Goal: Find specific page/section

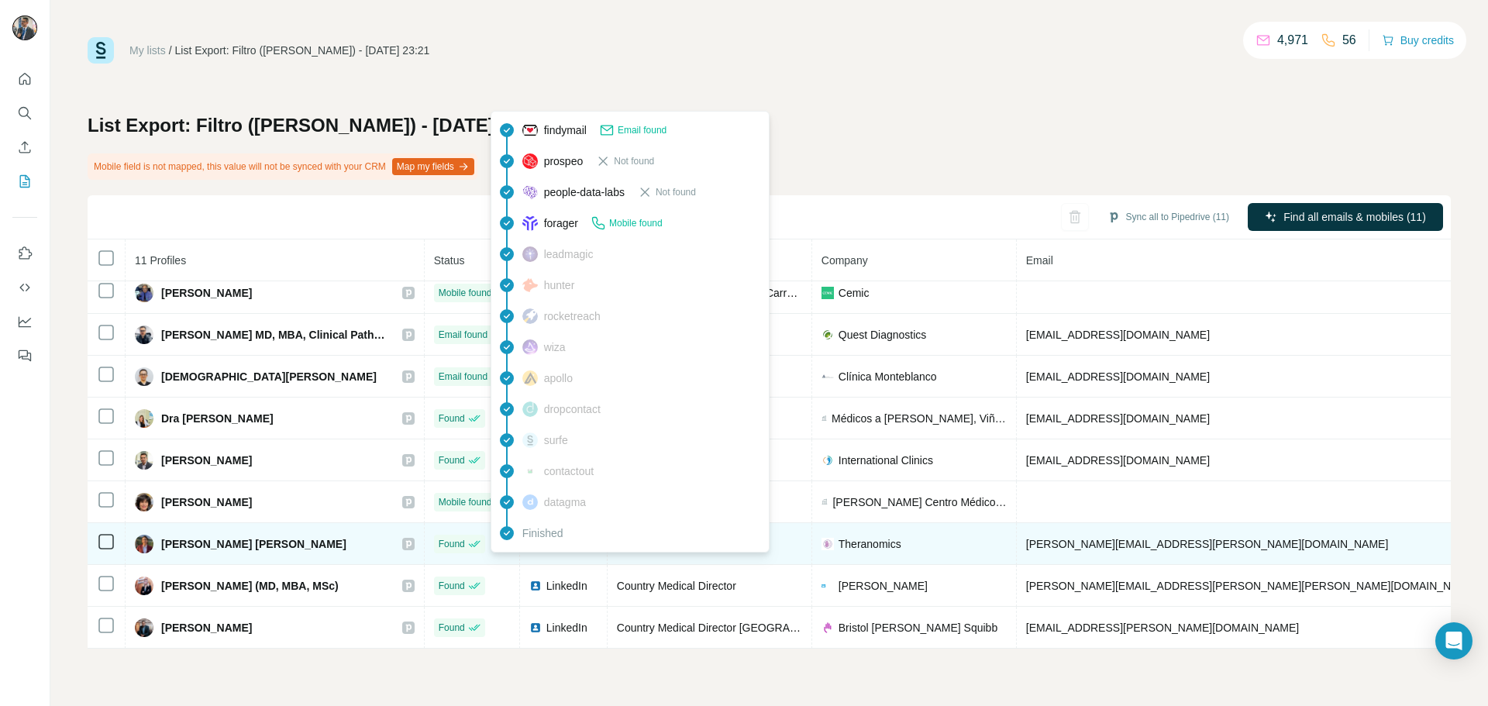
scroll to position [101, 0]
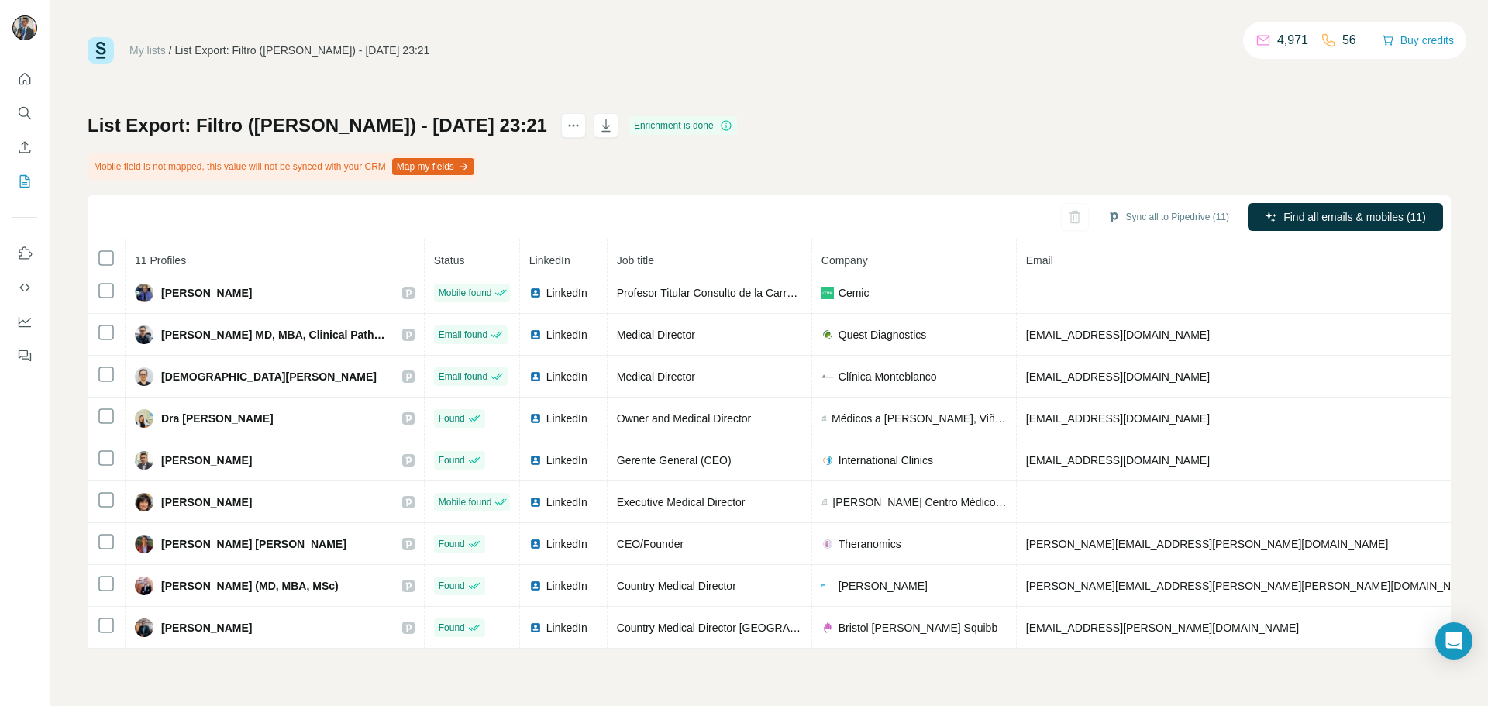
click at [219, 51] on div "List Export: Filtro (Dr. médico) - 25/08/2025 23:21" at bounding box center [302, 50] width 255 height 15
click at [22, 178] on icon "My lists" at bounding box center [24, 181] width 15 height 15
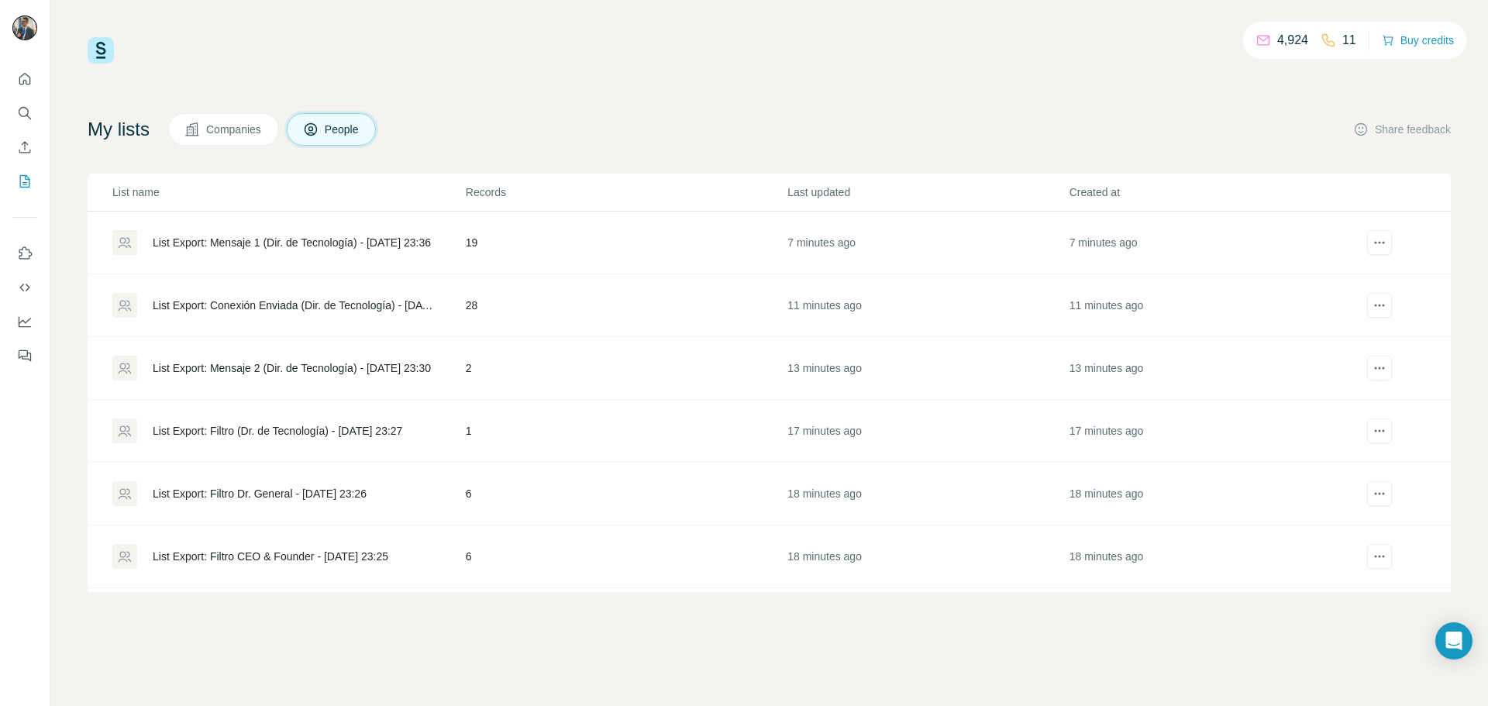
click at [270, 305] on div "List Export: Conexión Enviada (Dir. de Tecnología) - 25/08/2025 23:33" at bounding box center [296, 305] width 287 height 15
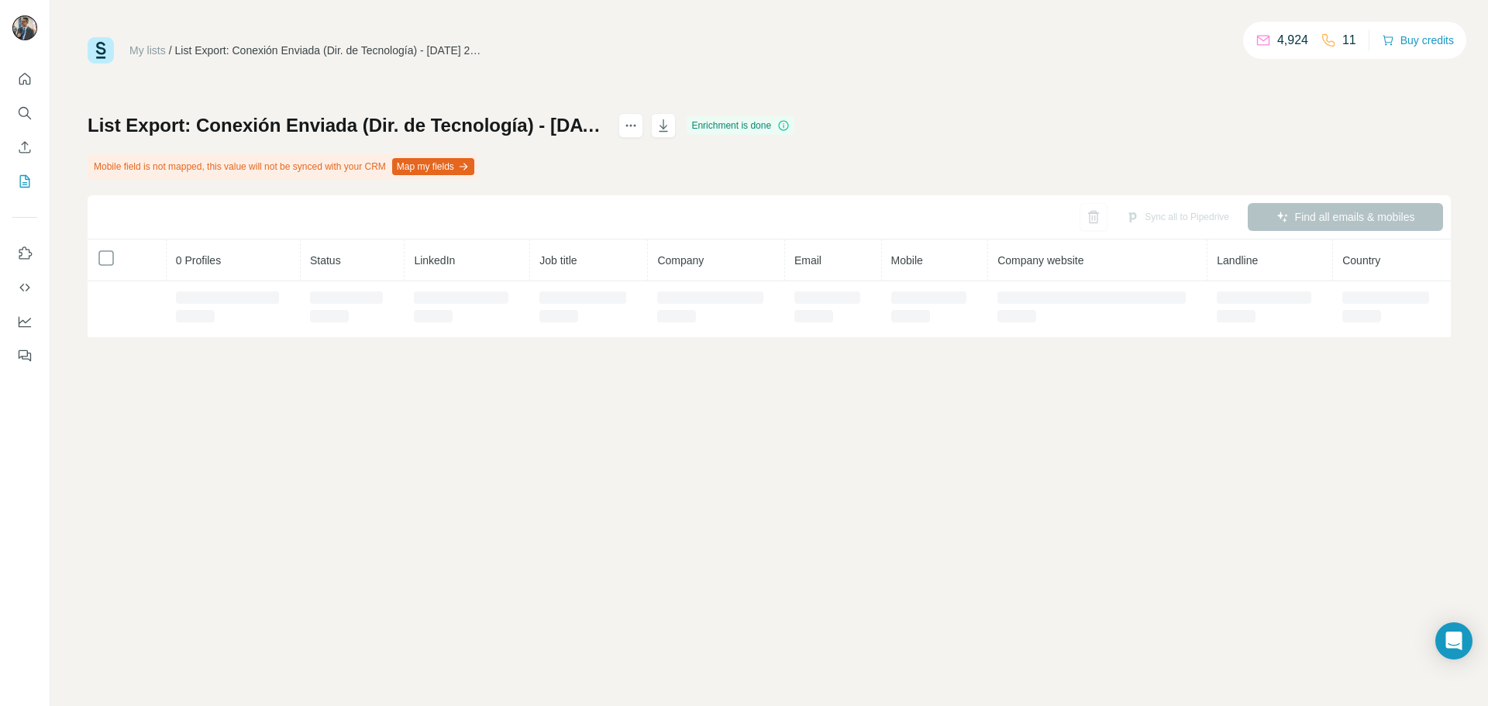
click at [270, 305] on div at bounding box center [233, 300] width 115 height 19
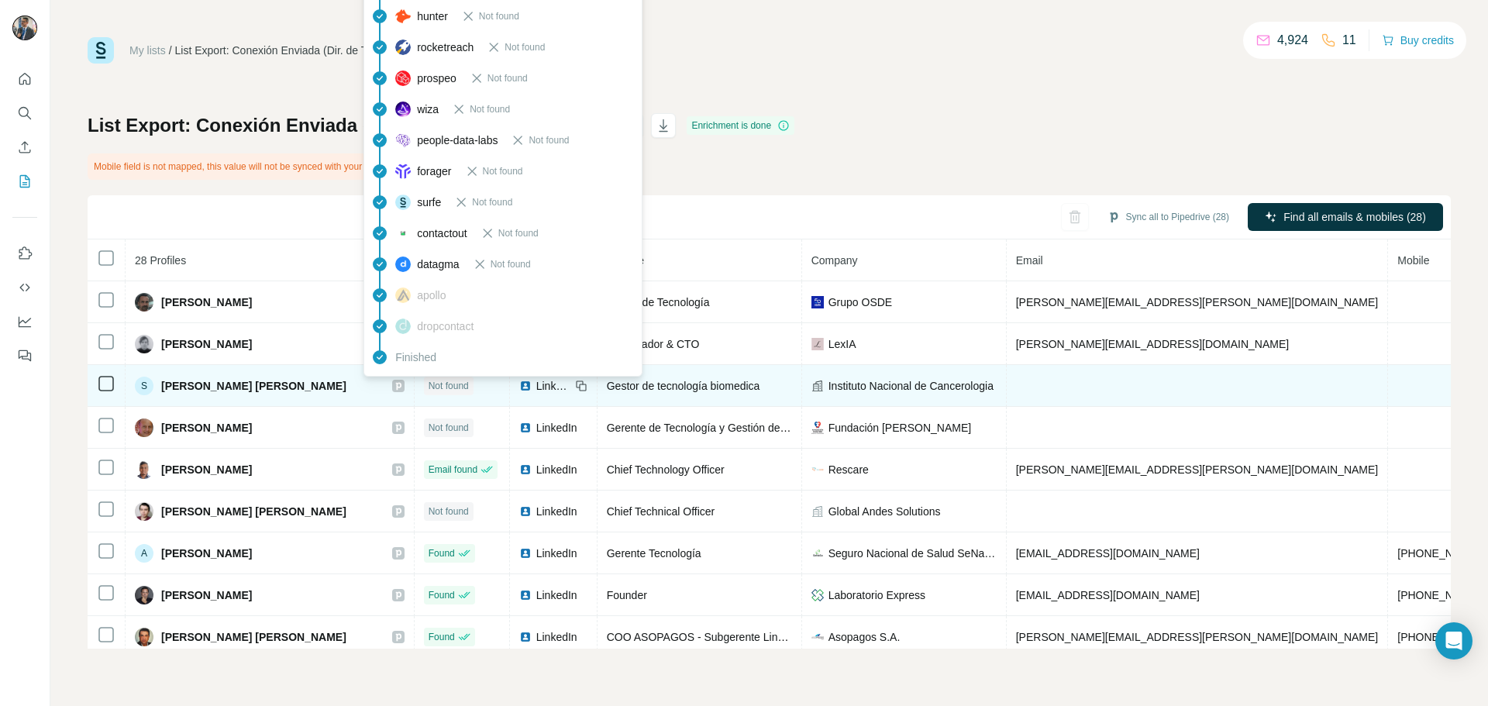
click at [429, 391] on span "Not found" at bounding box center [449, 386] width 40 height 14
click at [429, 381] on span "Not found" at bounding box center [449, 386] width 40 height 14
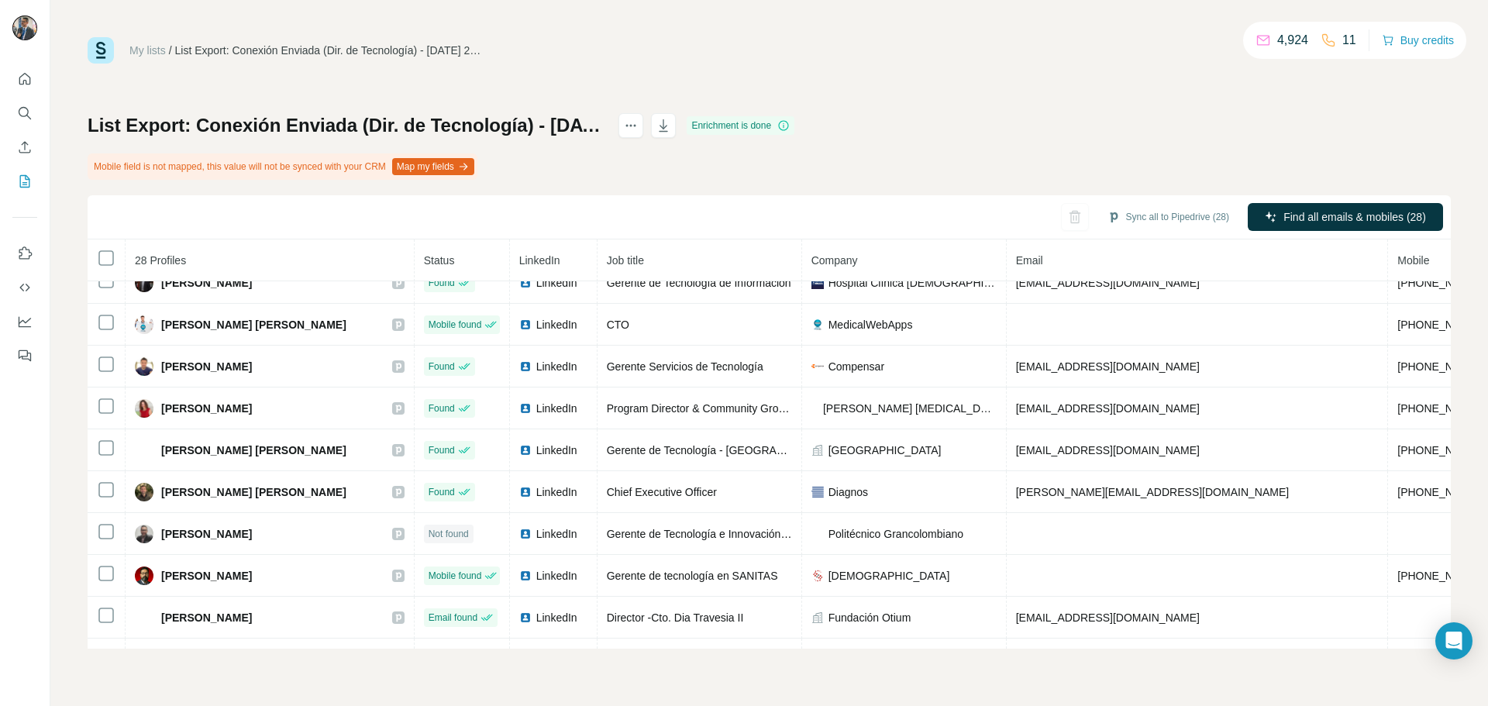
scroll to position [812, 0]
